Goal: Register for event/course

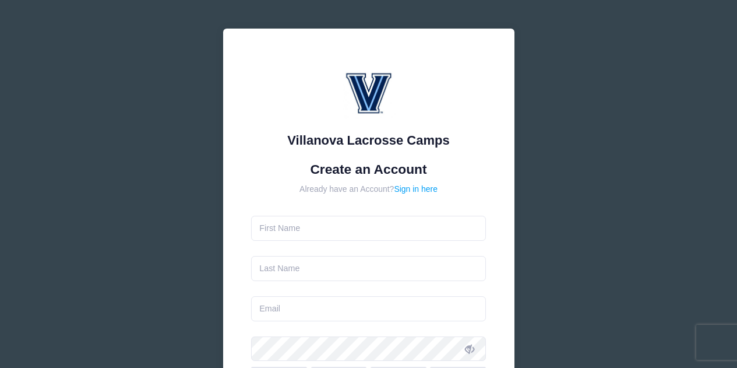
click at [324, 222] on input "text" at bounding box center [368, 228] width 235 height 25
type input "[PERSON_NAME]"
type input "[EMAIL_ADDRESS][DOMAIN_NAME]"
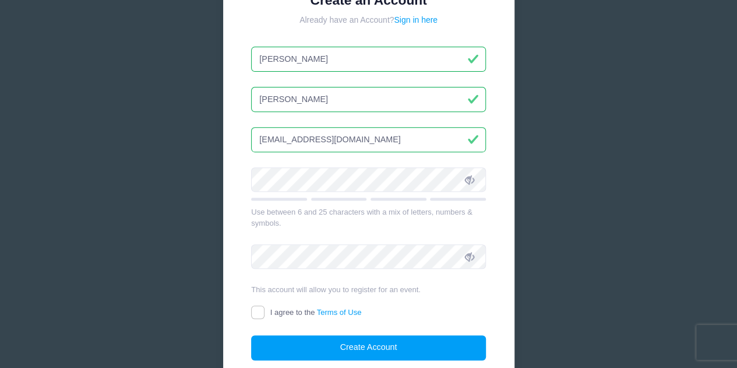
scroll to position [194, 0]
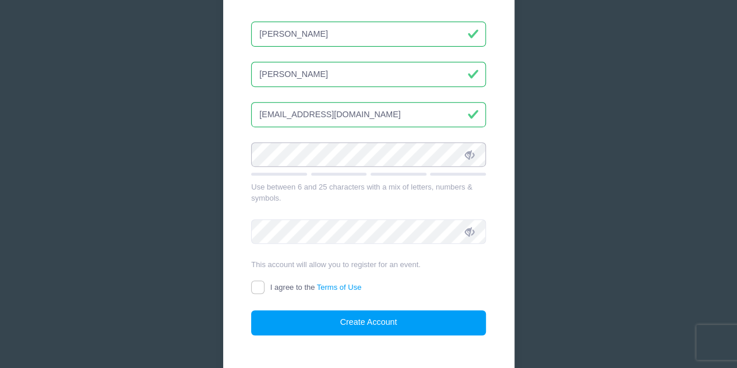
click at [213, 154] on div "Villanova Lacrosse Camps Create an Account Already have an Account? Sign in her…" at bounding box center [368, 122] width 311 height 595
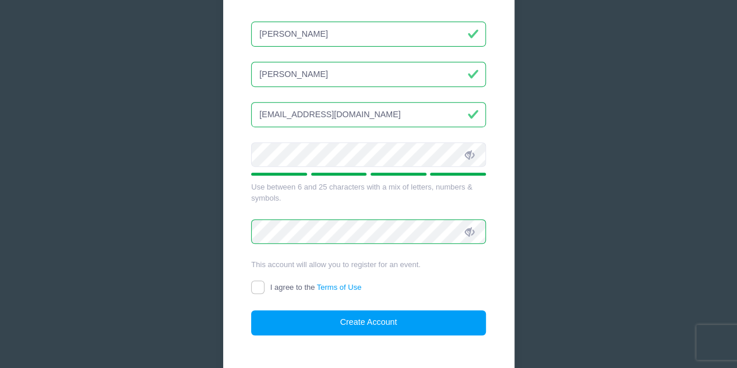
click at [268, 283] on form "Create an Account Already have an Account? Sign in here Whitney Vitale whitneyv…" at bounding box center [368, 151] width 235 height 368
click at [257, 284] on input "I agree to the Terms of Use" at bounding box center [257, 286] width 13 height 13
checkbox input "true"
click at [351, 339] on div "Villanova Lacrosse Camps Create an Account Already have an Account? Sign in her…" at bounding box center [368, 108] width 291 height 548
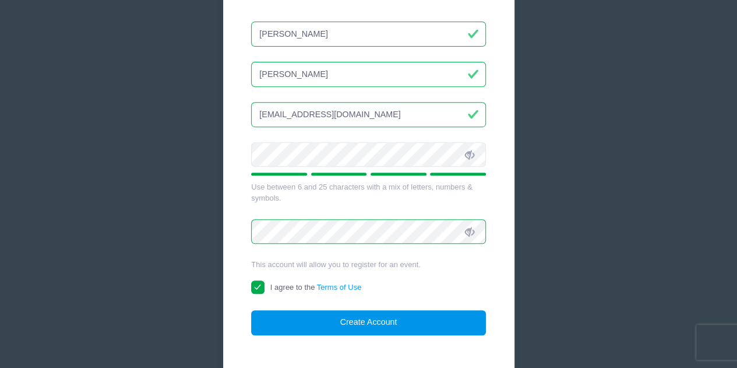
click at [352, 324] on button "Create Account" at bounding box center [368, 322] width 235 height 25
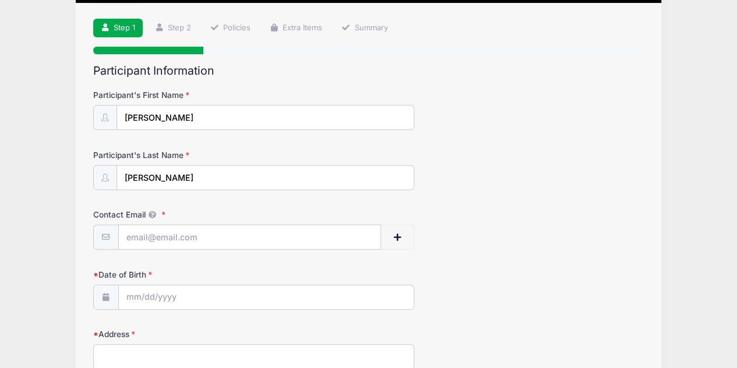
scroll to position [97, 0]
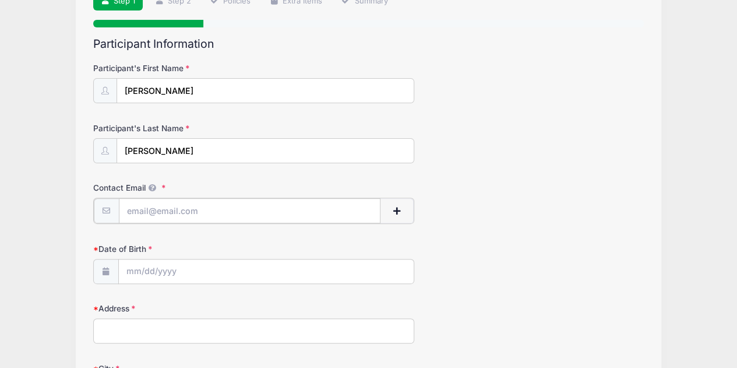
click at [211, 206] on input "Contact Email" at bounding box center [250, 210] width 262 height 25
type input "[EMAIL_ADDRESS][DOMAIN_NAME]"
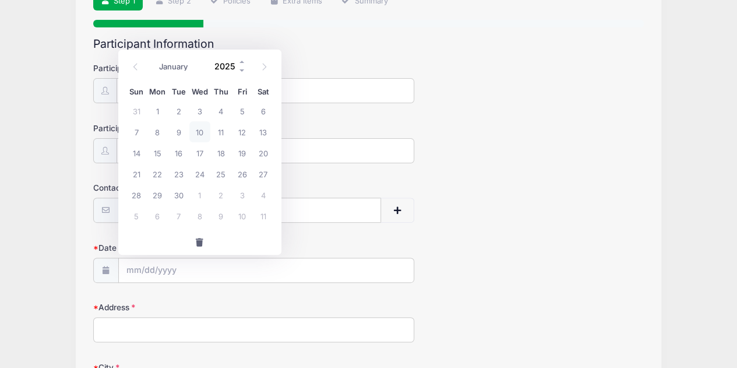
click at [223, 64] on input "2025" at bounding box center [228, 66] width 38 height 17
click at [240, 69] on span at bounding box center [242, 70] width 8 height 9
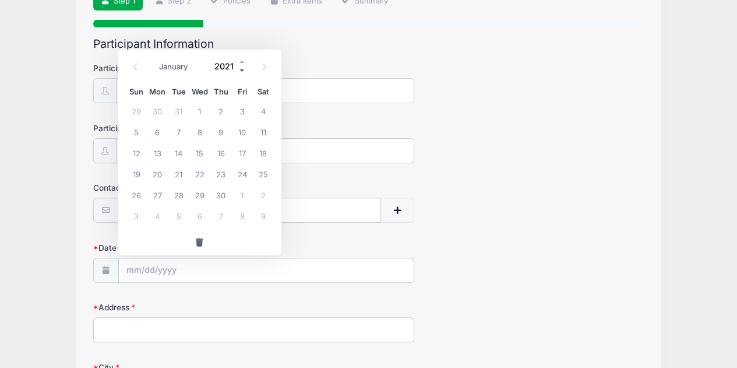
click at [240, 69] on span at bounding box center [242, 70] width 8 height 9
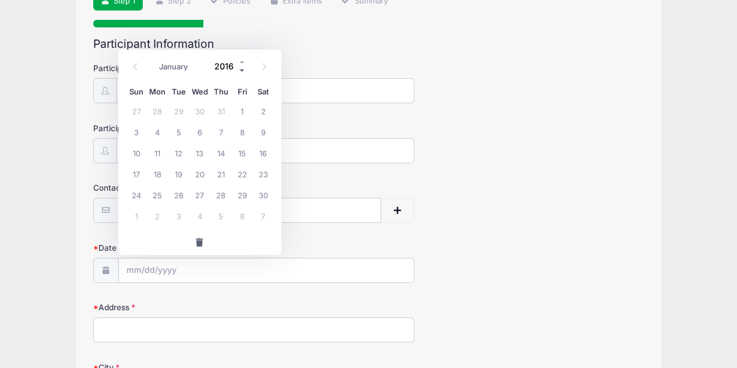
click at [240, 69] on span at bounding box center [242, 70] width 8 height 9
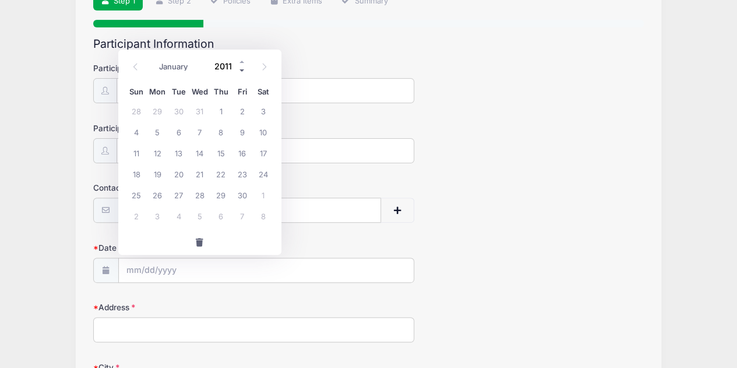
click at [240, 69] on span at bounding box center [242, 70] width 8 height 9
click at [239, 69] on span at bounding box center [242, 70] width 8 height 9
click at [239, 62] on span at bounding box center [242, 62] width 8 height 9
type input "2009"
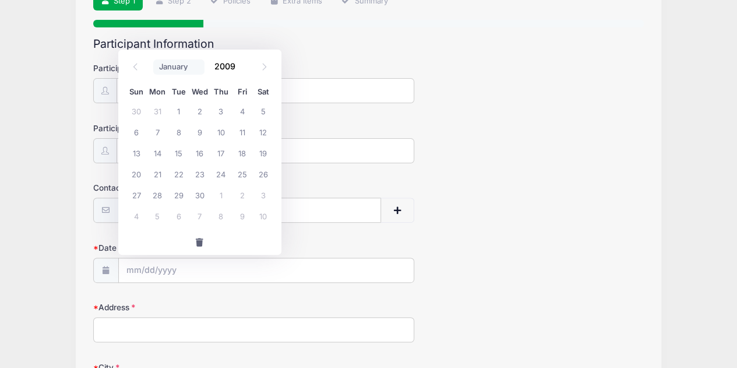
click at [186, 68] on select "January February March April May June July August September October November De…" at bounding box center [179, 66] width 52 height 15
select select "2"
click at [153, 59] on select "January February March April May June July August September October November De…" at bounding box center [179, 66] width 52 height 15
click at [147, 128] on span "9" at bounding box center [157, 131] width 21 height 21
type input "[DATE]"
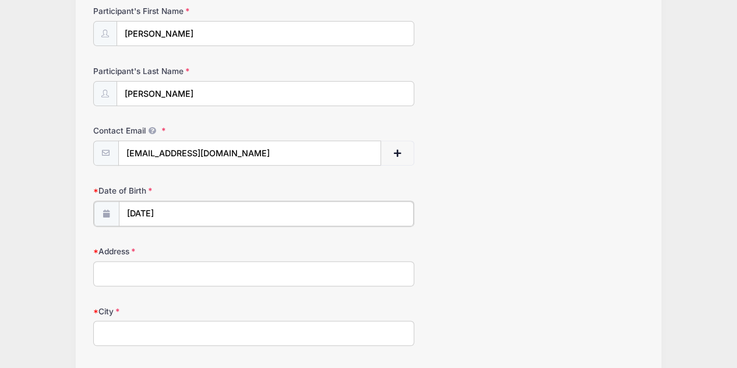
scroll to position [291, 0]
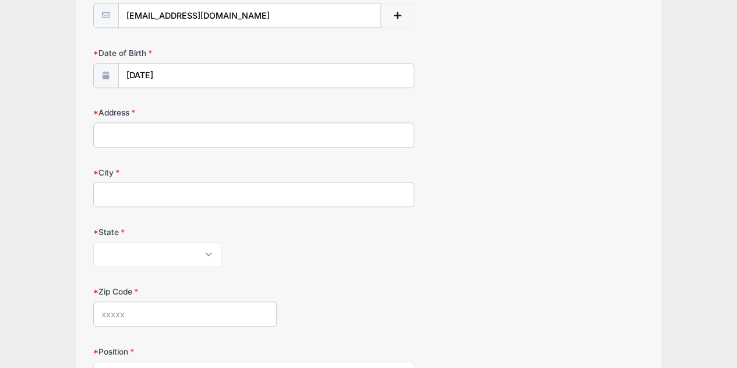
click at [209, 141] on input "Address" at bounding box center [254, 134] width 322 height 25
type input "[STREET_ADDRESS]"
type input "[PERSON_NAME][GEOGRAPHIC_DATA]"
select select "NY"
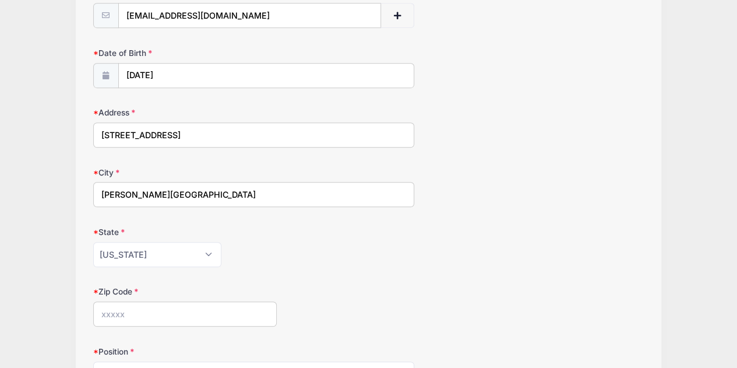
type input "11743"
type input "[PHONE_NUMBER]"
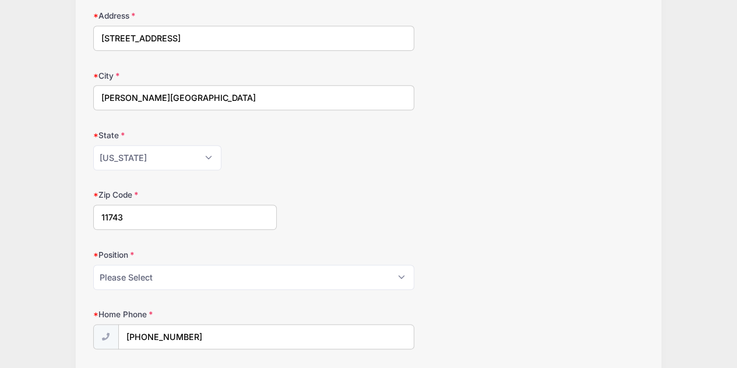
scroll to position [486, 0]
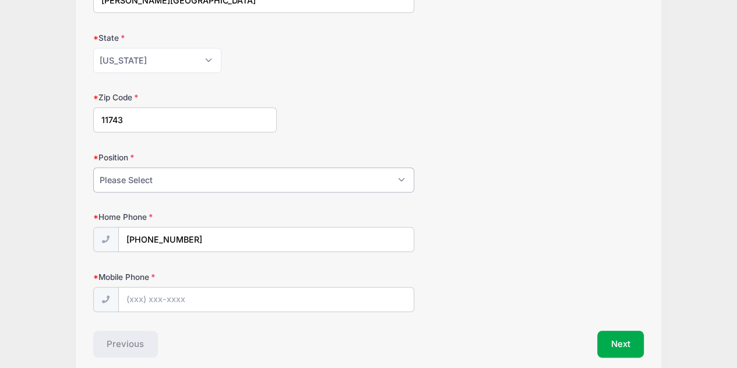
click at [254, 177] on select "Please Select Goalie Middie Defense Attack FOGO LSM" at bounding box center [254, 179] width 322 height 25
select select "FOGO"
click at [93, 167] on select "Please Select Goalie Middie Defense Attack FOGO LSM" at bounding box center [254, 179] width 322 height 25
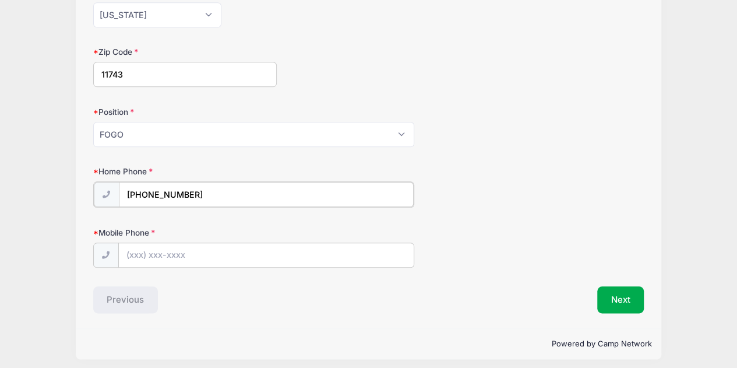
drag, startPoint x: 229, startPoint y: 198, endPoint x: 148, endPoint y: 195, distance: 81.1
click at [148, 195] on input "[PHONE_NUMBER]" at bounding box center [266, 194] width 295 height 25
drag, startPoint x: 191, startPoint y: 189, endPoint x: 119, endPoint y: 189, distance: 72.3
click at [119, 189] on input "[PHONE_NUMBER]" at bounding box center [266, 194] width 295 height 25
type input "[PHONE_NUMBER]"
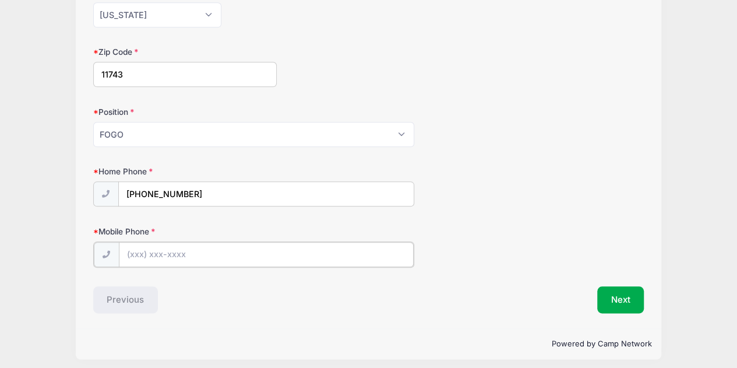
click at [136, 255] on input "Mobile Phone" at bounding box center [266, 254] width 295 height 25
paste input "[PHONE_NUMBER]"
type input "[PHONE_NUMBER]"
drag, startPoint x: 152, startPoint y: 189, endPoint x: 230, endPoint y: 206, distance: 80.1
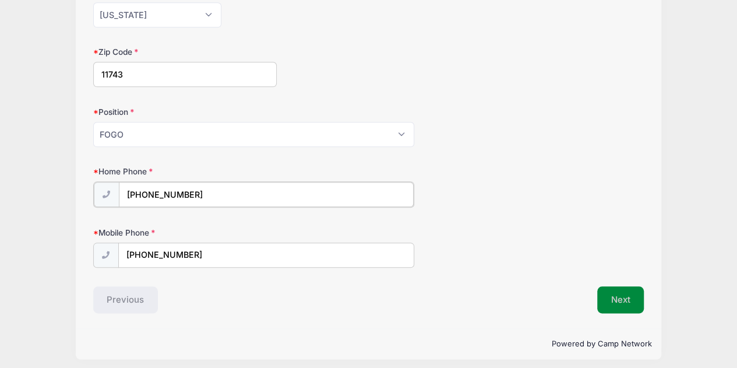
type input "[PHONE_NUMBER]"
click at [628, 292] on button "Next" at bounding box center [621, 298] width 47 height 27
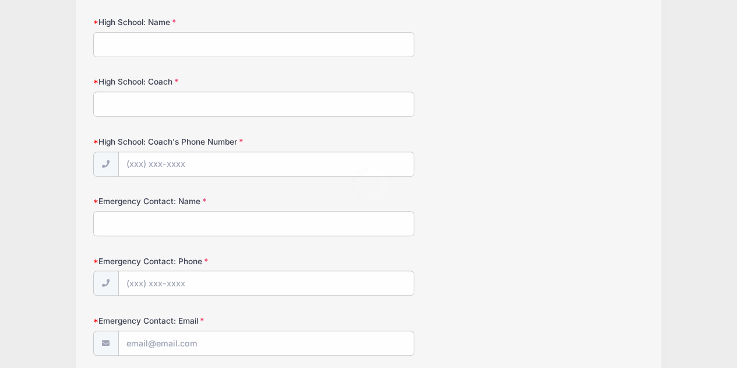
scroll to position [0, 0]
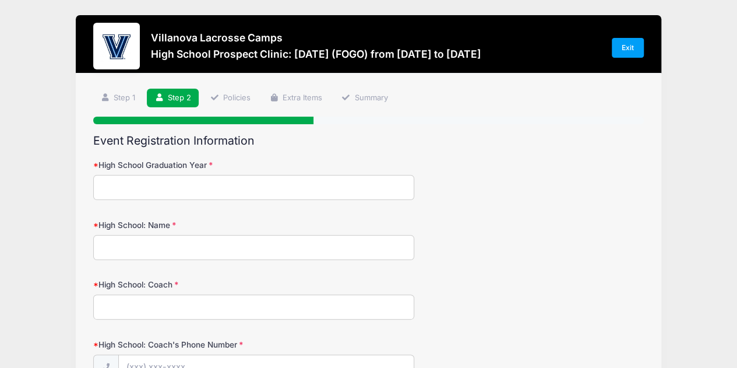
click at [205, 185] on input "High School Graduation Year" at bounding box center [254, 187] width 322 height 25
type input "2027"
type input "[GEOGRAPHIC_DATA]"
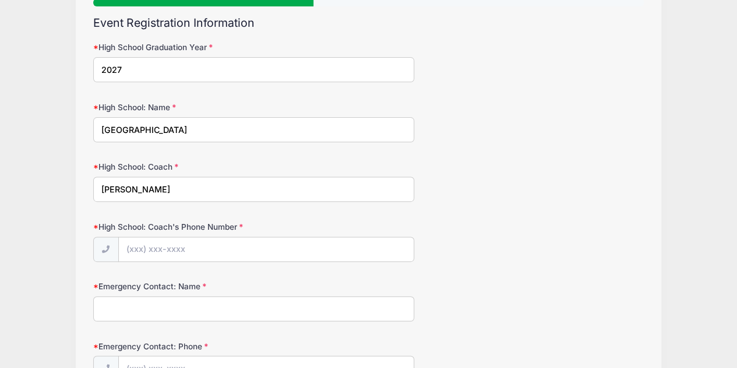
scroll to position [194, 0]
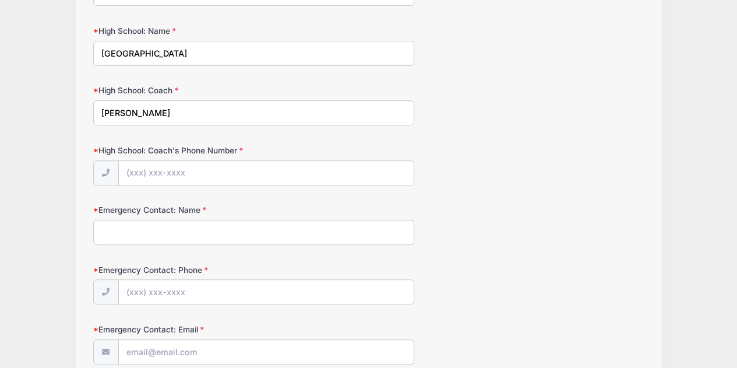
type input "[PERSON_NAME]"
click at [222, 174] on input "High School: Coach's Phone Number" at bounding box center [266, 173] width 295 height 25
click at [223, 235] on input "Emergency Contact: Name" at bounding box center [254, 232] width 322 height 25
type input "[PERSON_NAME]"
type input "[PHONE_NUMBER]"
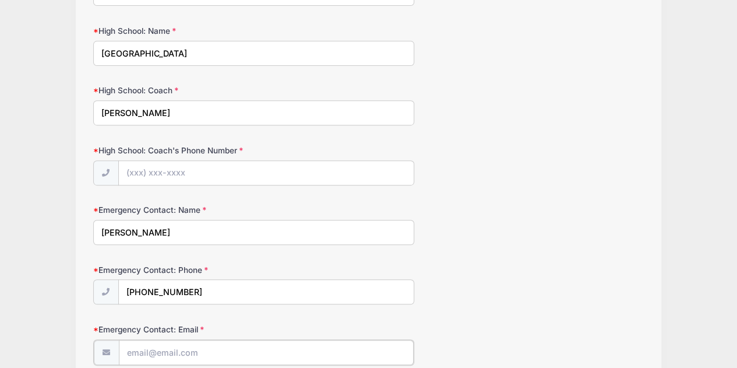
type input "[EMAIL_ADDRESS][DOMAIN_NAME]"
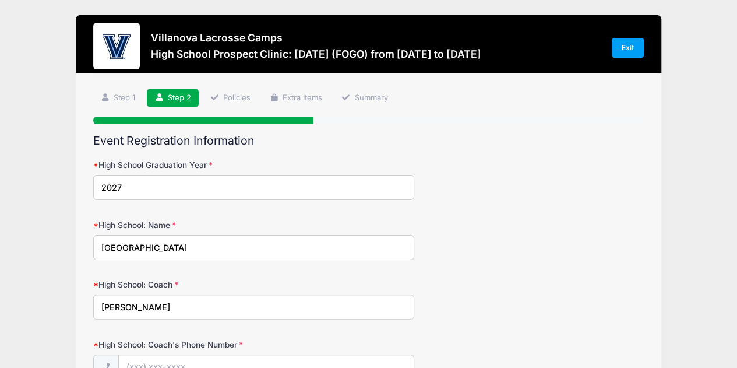
scroll to position [97, 0]
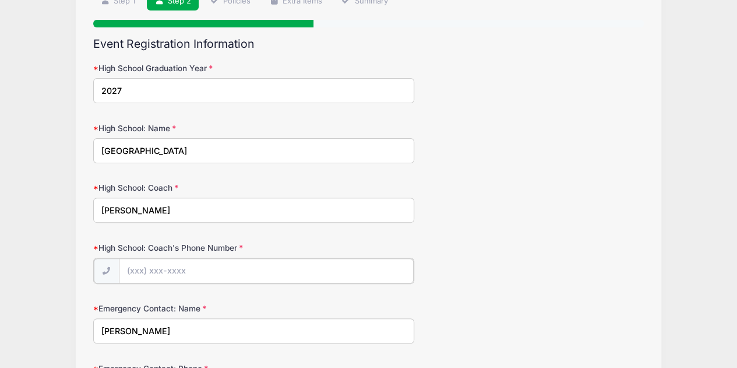
click at [236, 271] on input "High School: Coach's Phone Number" at bounding box center [266, 270] width 295 height 25
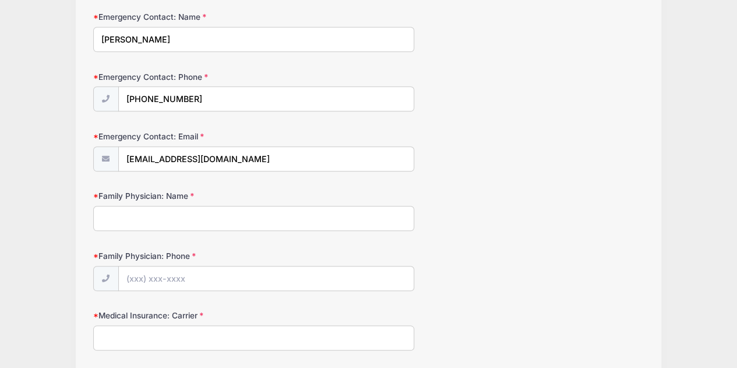
type input "[PHONE_NUMBER]"
click at [150, 219] on input "Family Physician: Name" at bounding box center [254, 217] width 322 height 25
click at [167, 213] on input "[PERSON_NAME]" at bounding box center [254, 217] width 322 height 25
type input "[PERSON_NAME]"
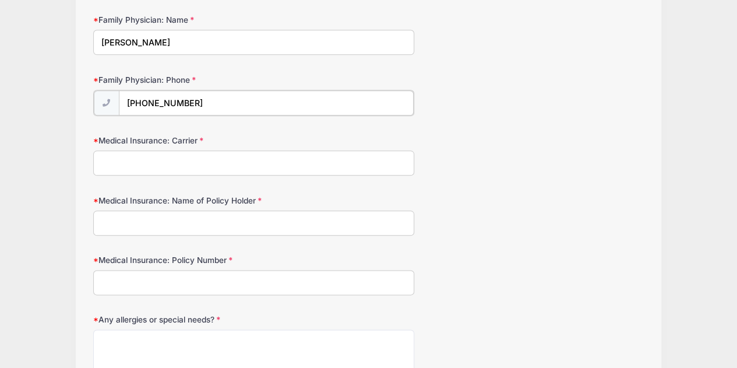
scroll to position [582, 0]
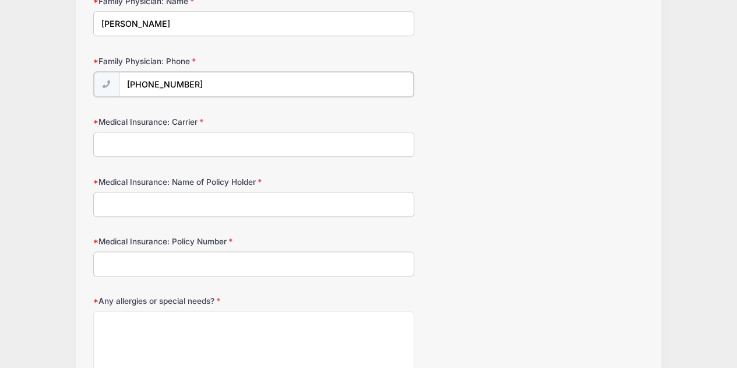
type input "[PHONE_NUMBER]"
click at [174, 135] on input "Medical Insurance: Carrier" at bounding box center [254, 143] width 322 height 25
type input "Anthem Blue Cross"
type input "[PERSON_NAME]"
type input "JAH944M91556"
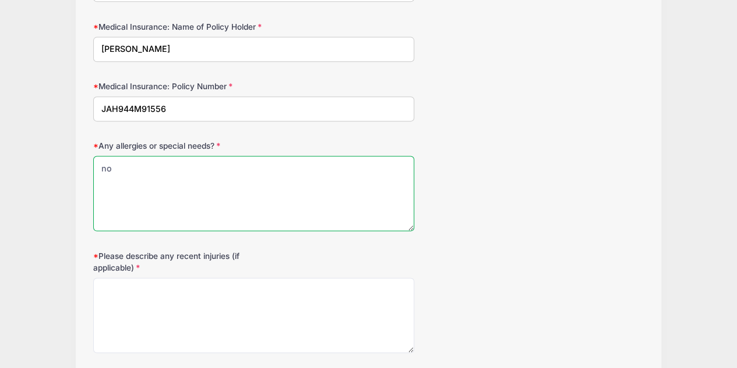
scroll to position [777, 0]
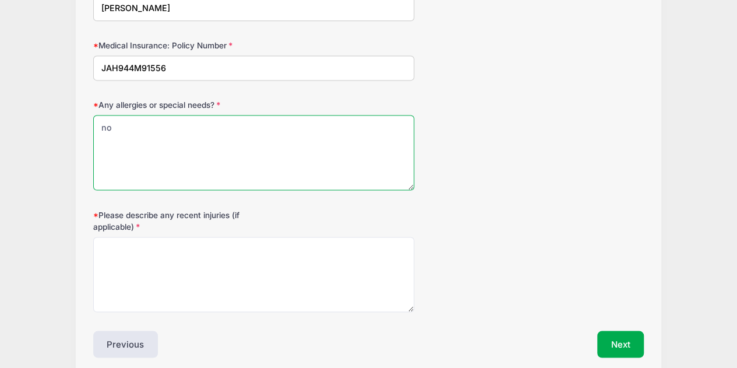
type textarea "no"
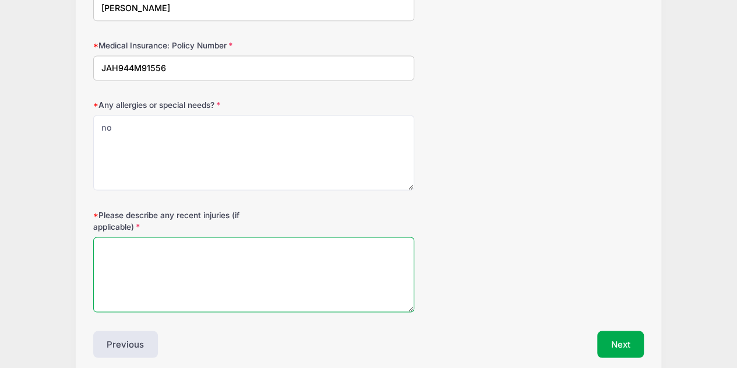
click at [210, 241] on textarea "Please describe any recent injuries (if applicable)" at bounding box center [254, 274] width 322 height 75
type textarea "n/a"
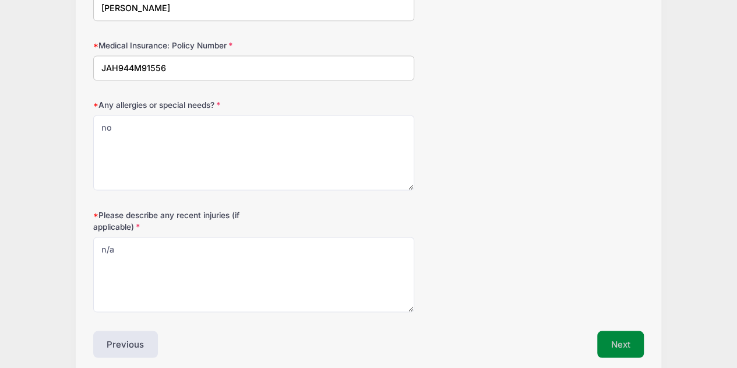
click at [616, 332] on button "Next" at bounding box center [621, 344] width 47 height 27
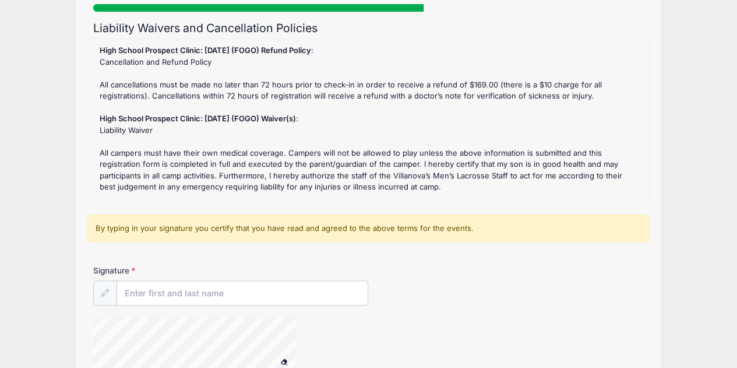
scroll to position [97, 0]
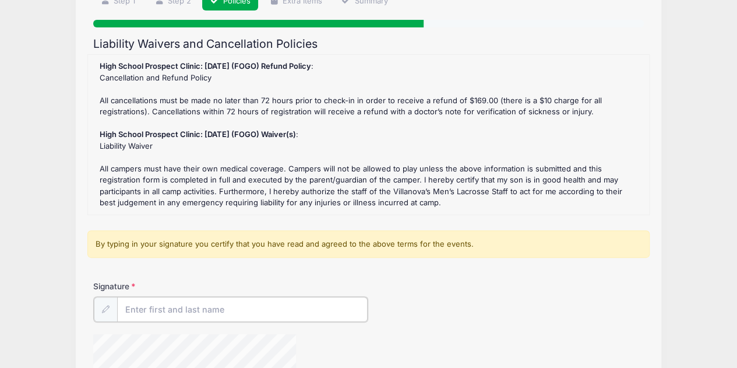
click at [213, 317] on input "Signature" at bounding box center [242, 309] width 251 height 25
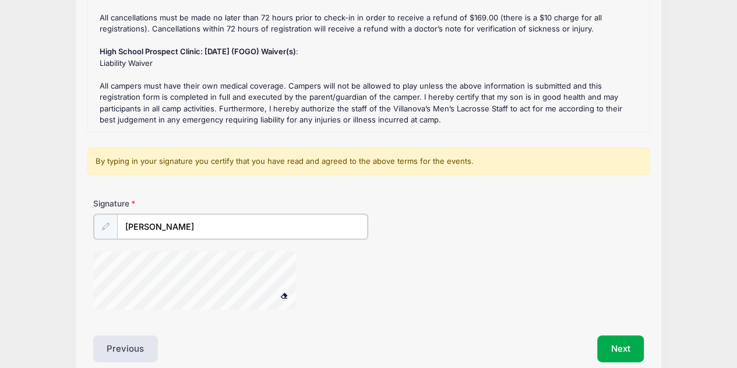
scroll to position [194, 0]
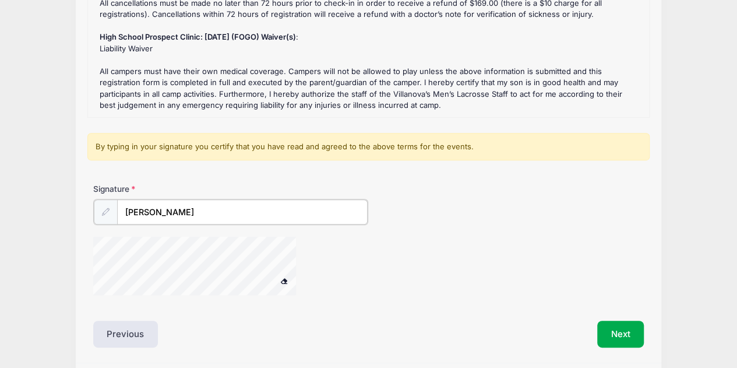
type input "[PERSON_NAME]"
click at [505, 325] on div "Next" at bounding box center [509, 332] width 282 height 27
click at [278, 278] on div at bounding box center [209, 267] width 233 height 62
click at [614, 332] on button "Next" at bounding box center [621, 332] width 47 height 27
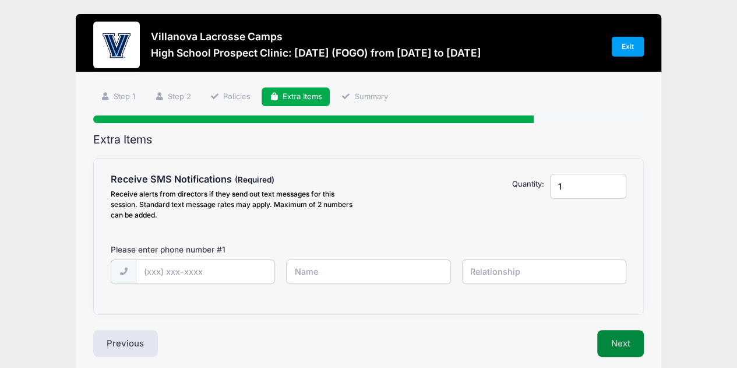
scroll to position [0, 0]
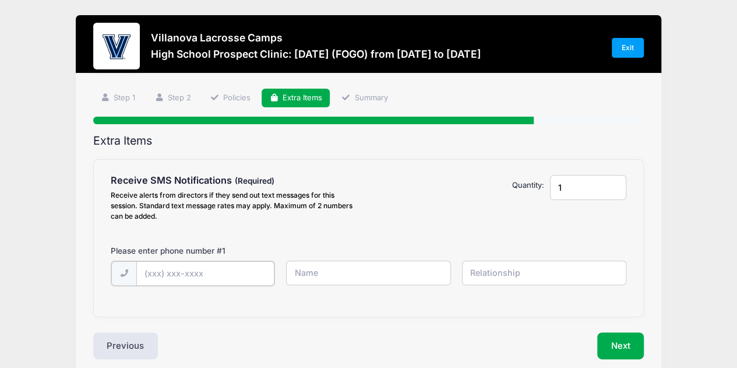
click at [172, 269] on input "text" at bounding box center [205, 273] width 138 height 25
click at [315, 276] on input "text" at bounding box center [368, 273] width 164 height 25
type input "[PHONE_NUMBER]"
type input "[PERSON_NAME]"
type input "Mother"
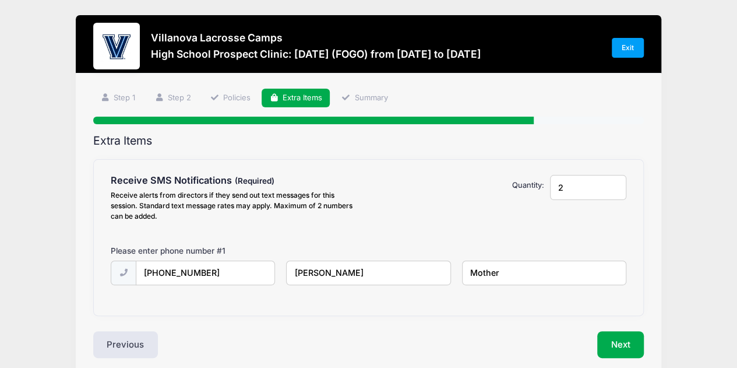
type input "2"
click at [614, 184] on input "2" at bounding box center [588, 187] width 76 height 25
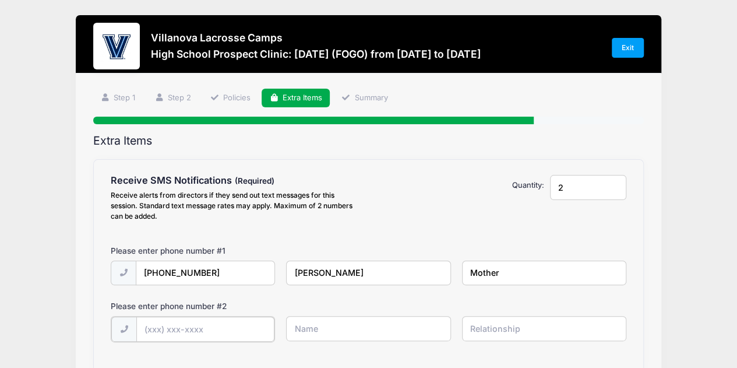
click at [224, 327] on input "text" at bounding box center [205, 329] width 138 height 25
type input "[PHONE_NUMBER]"
type input "[PERSON_NAME]"
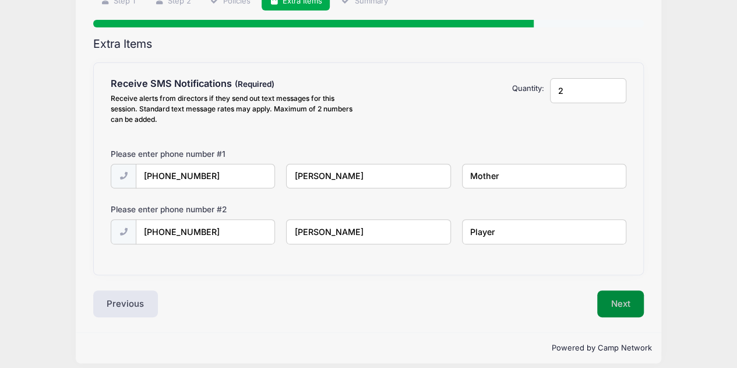
type input "Player"
click at [626, 307] on button "Next" at bounding box center [621, 303] width 47 height 27
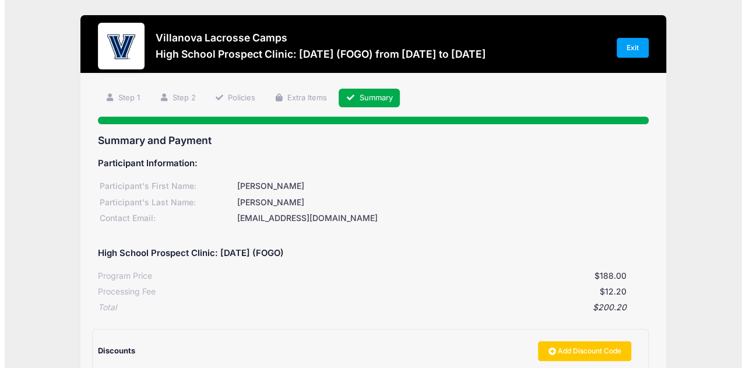
scroll to position [184, 0]
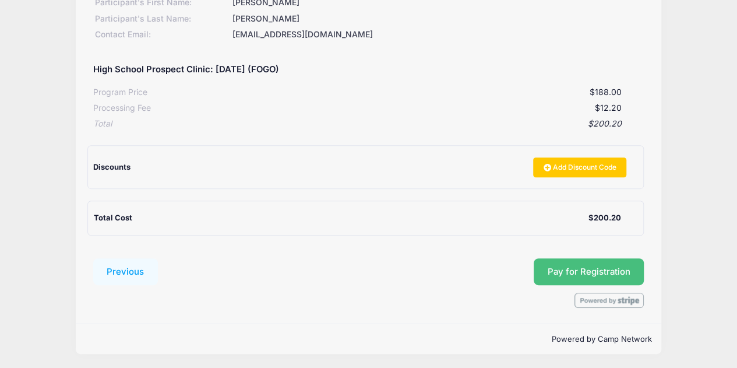
click at [565, 269] on button "Pay for Registration" at bounding box center [589, 271] width 111 height 27
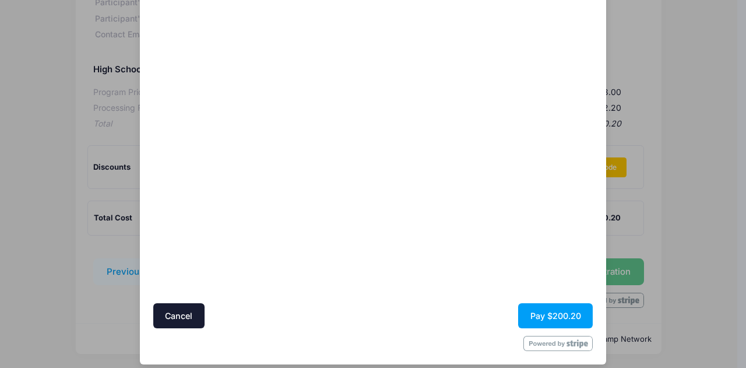
scroll to position [99, 0]
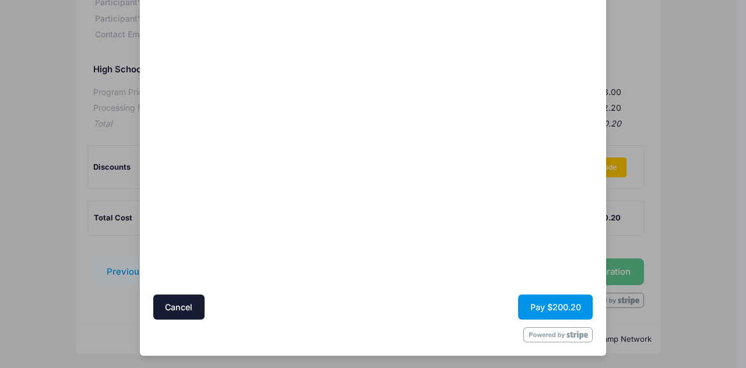
click at [538, 305] on button "Pay $200.20" at bounding box center [555, 306] width 75 height 25
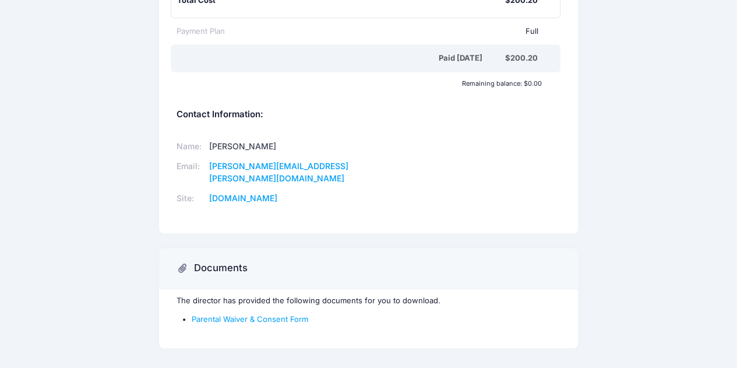
scroll to position [301, 0]
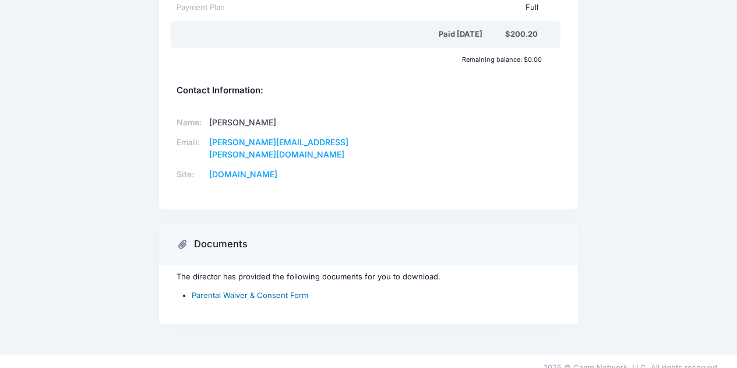
click at [264, 290] on link "Parental Waiver & Consent Form" at bounding box center [250, 294] width 117 height 9
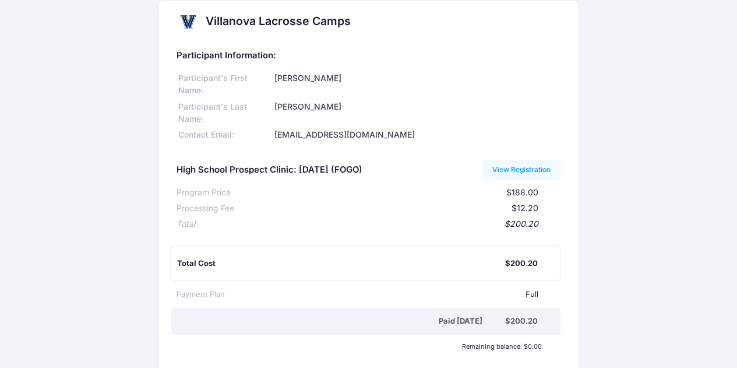
scroll to position [0, 0]
